Goal: Task Accomplishment & Management: Use online tool/utility

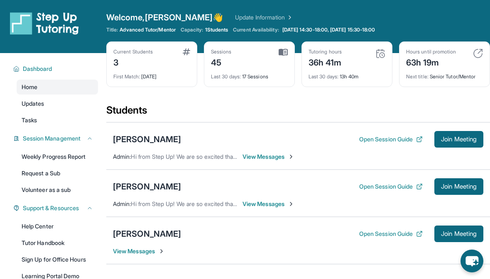
click at [446, 232] on span "Join Meeting" at bounding box center [459, 234] width 36 height 5
click at [453, 232] on span "Join Meeting" at bounding box center [459, 234] width 36 height 5
click at [462, 232] on span "Join Meeting" at bounding box center [459, 234] width 36 height 5
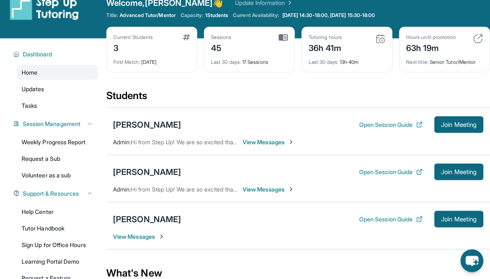
scroll to position [15, 0]
click at [143, 220] on div "Evana Hairapetian" at bounding box center [147, 219] width 68 height 12
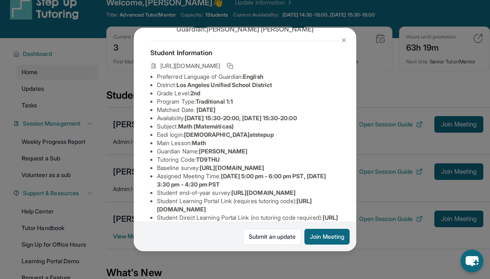
scroll to position [0, 0]
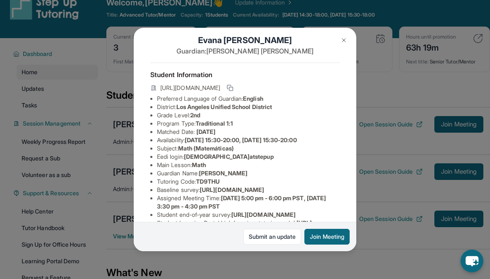
click at [249, 279] on div "Evana Hairapetian Guardian: Anush Pogosova Student Information https://student-…" at bounding box center [245, 139] width 490 height 279
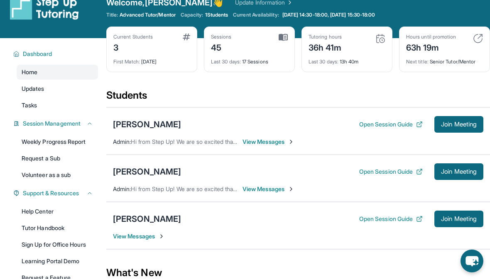
click at [457, 217] on span "Join Meeting" at bounding box center [459, 219] width 36 height 5
click at [463, 217] on span "Join Meeting" at bounding box center [459, 219] width 36 height 5
click at [462, 217] on span "Join Meeting" at bounding box center [459, 219] width 36 height 5
click at [455, 221] on span "Join Meeting" at bounding box center [459, 219] width 36 height 5
click at [464, 224] on button "Join Meeting" at bounding box center [458, 219] width 49 height 17
